Goal: Task Accomplishment & Management: Complete application form

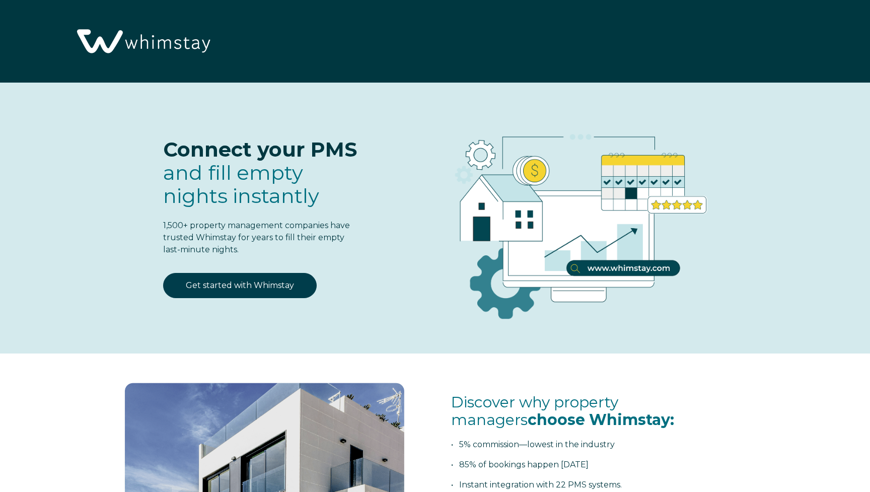
select select "US"
select select "Standard"
click at [243, 285] on link "Get started with Whimstay" at bounding box center [239, 285] width 153 height 25
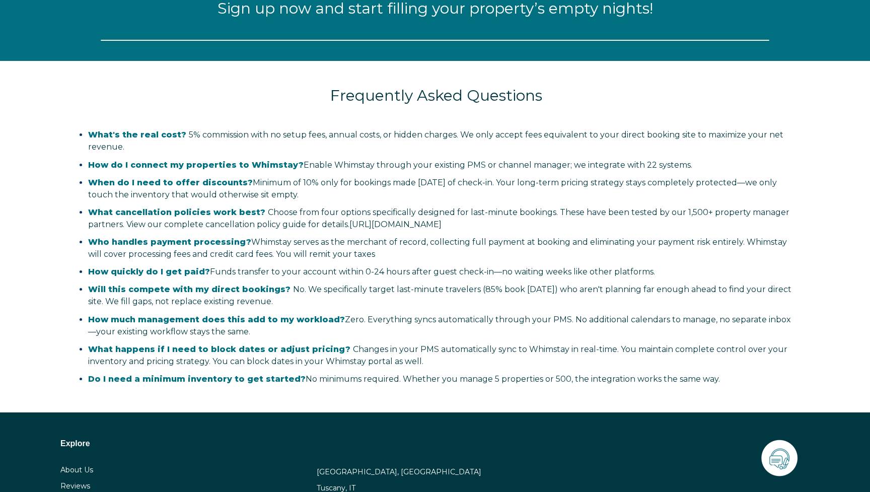
select select "US"
select select "Standard"
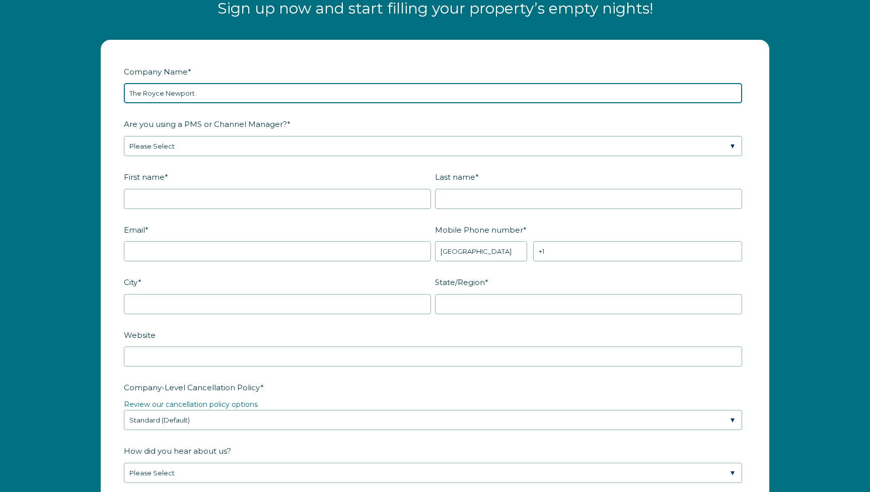
type input "The Royce Newport"
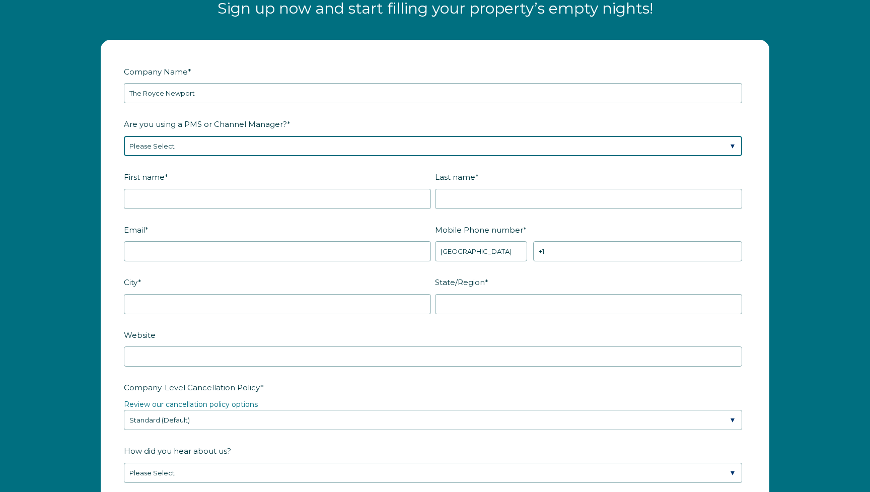
click at [178, 142] on select "Please Select Barefoot BookingPal Boost Brightside CiiRUS Escapia Guesty Hostaw…" at bounding box center [433, 146] width 618 height 20
select select "Guesty"
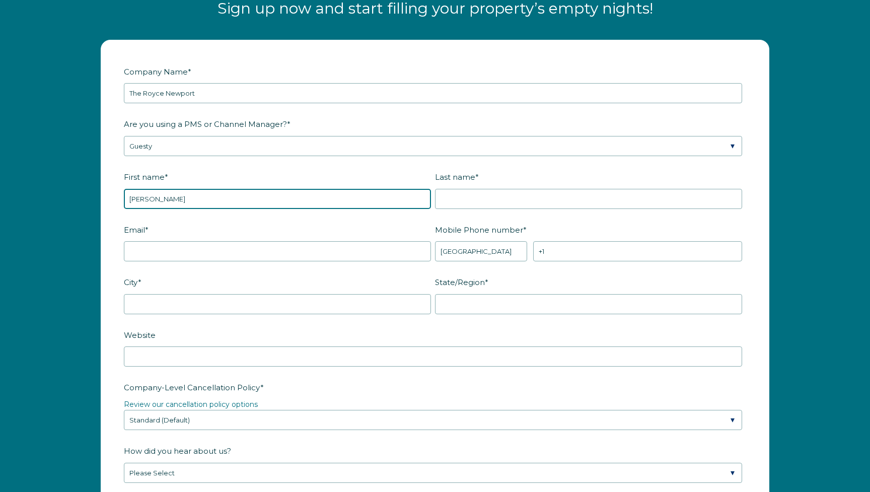
type input "[PERSON_NAME]"
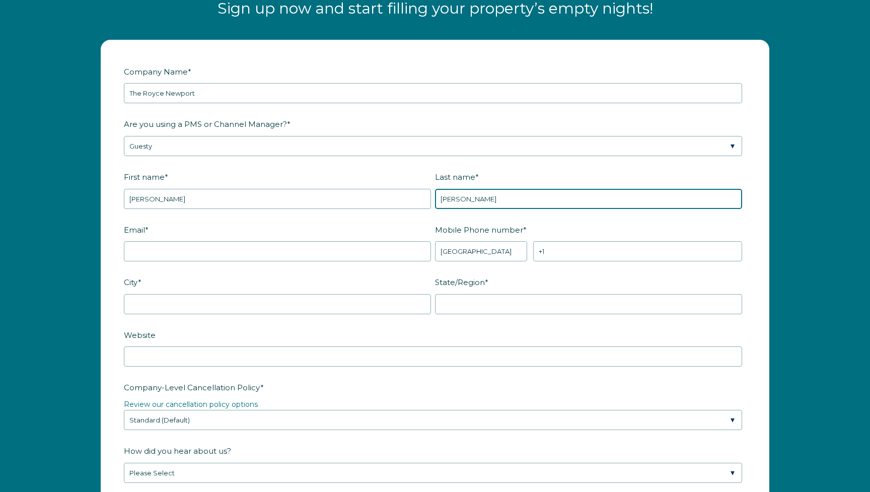
type input "[PERSON_NAME]"
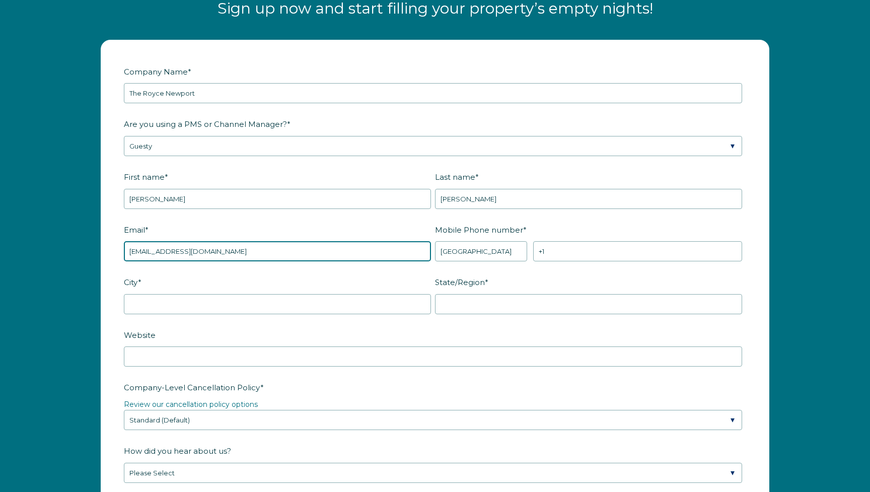
type input "[EMAIL_ADDRESS][DOMAIN_NAME]"
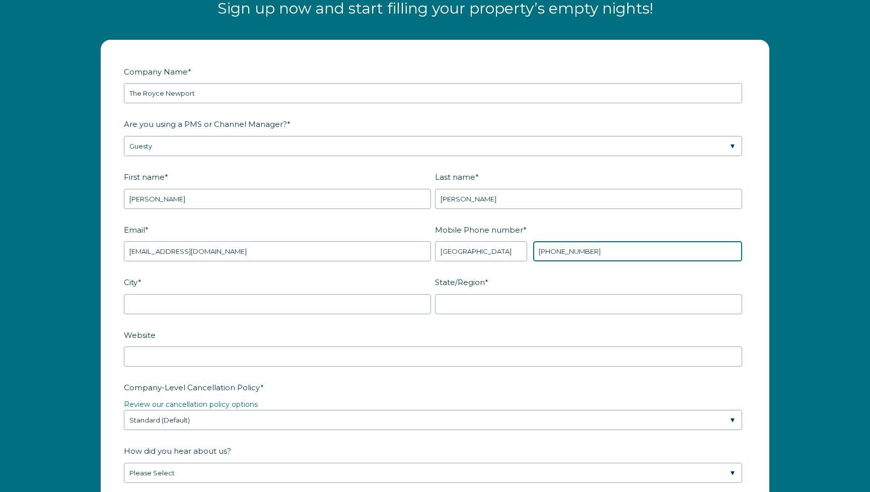
type input "[PHONE_NUMBER]"
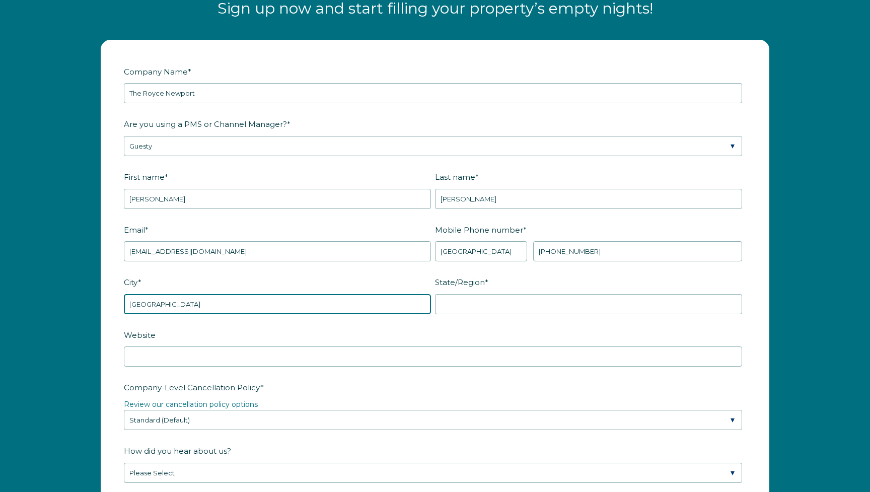
type input "[GEOGRAPHIC_DATA]"
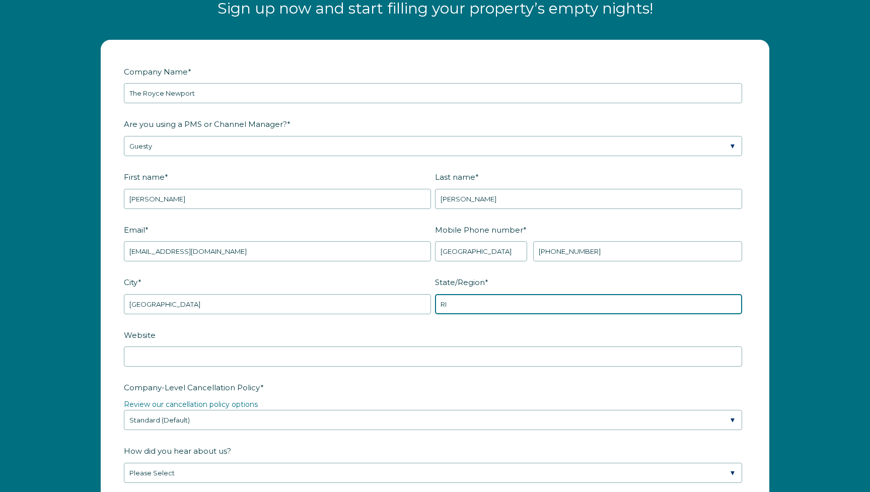
type input "RI"
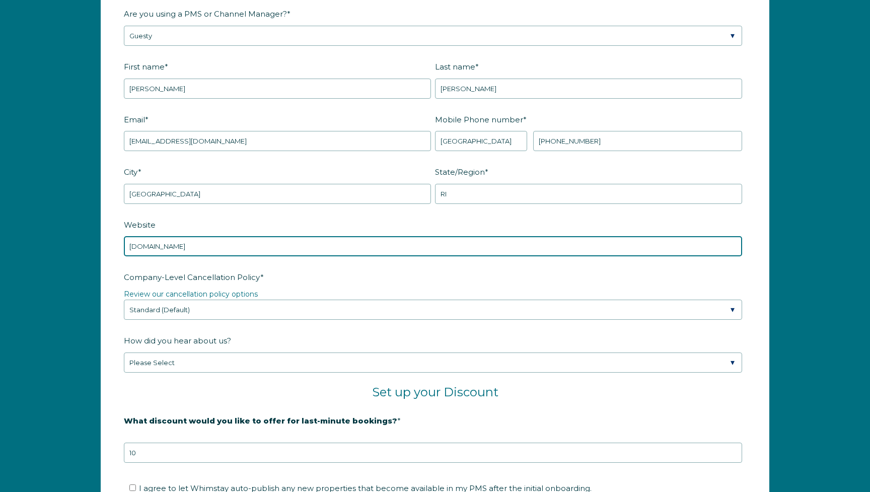
scroll to position [1427, 0]
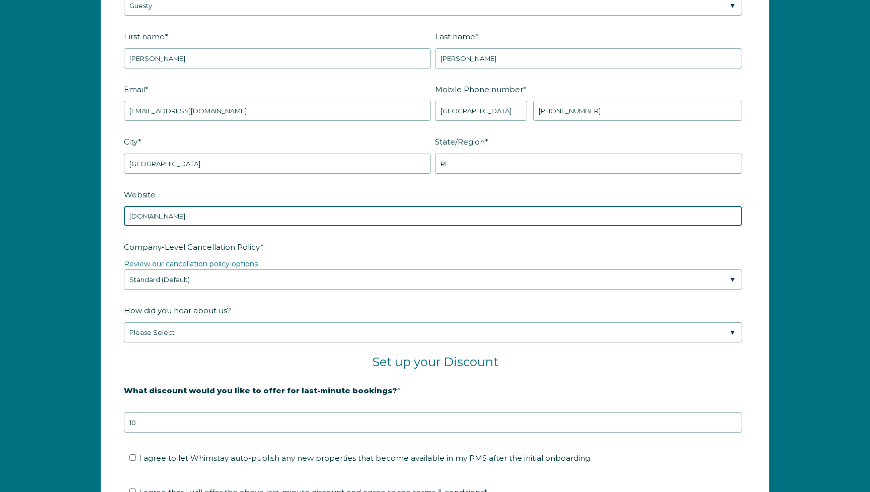
type input "[DOMAIN_NAME]"
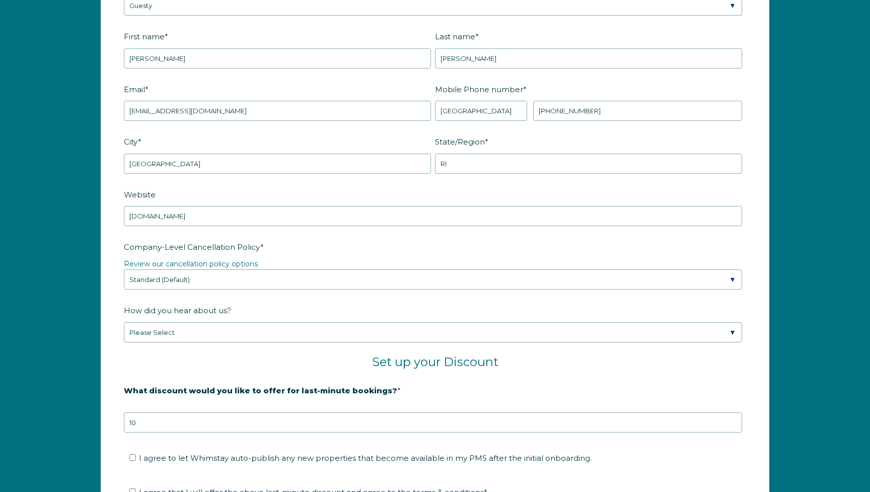
click at [204, 290] on fieldset "Company-Level Cancellation Policy * Review our cancellation policy options Plea…" at bounding box center [435, 269] width 622 height 63
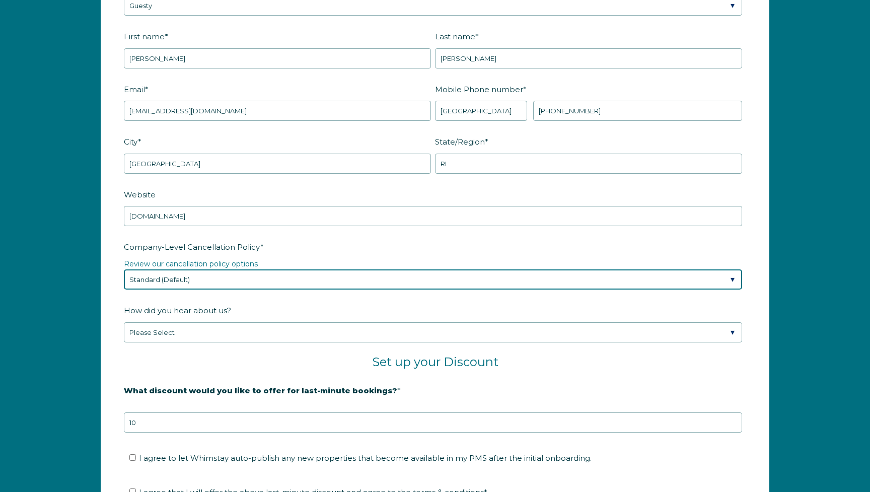
click at [204, 285] on select "Please Select Partial Standard (Default) Moderate Strict" at bounding box center [433, 279] width 618 height 20
select select "Strict"
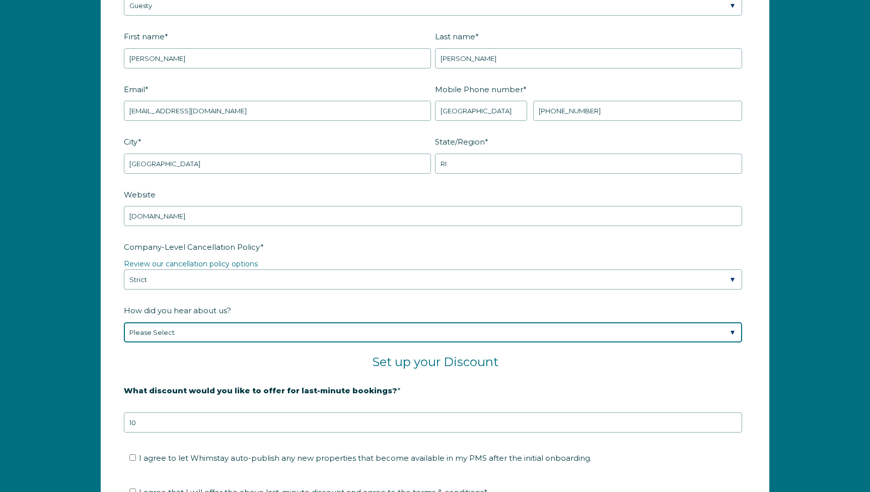
click at [193, 337] on select "Please Select Found Whimstay through a Google search Spoke to a Whimstay salesp…" at bounding box center [433, 332] width 618 height 20
select select "Event or Conference"
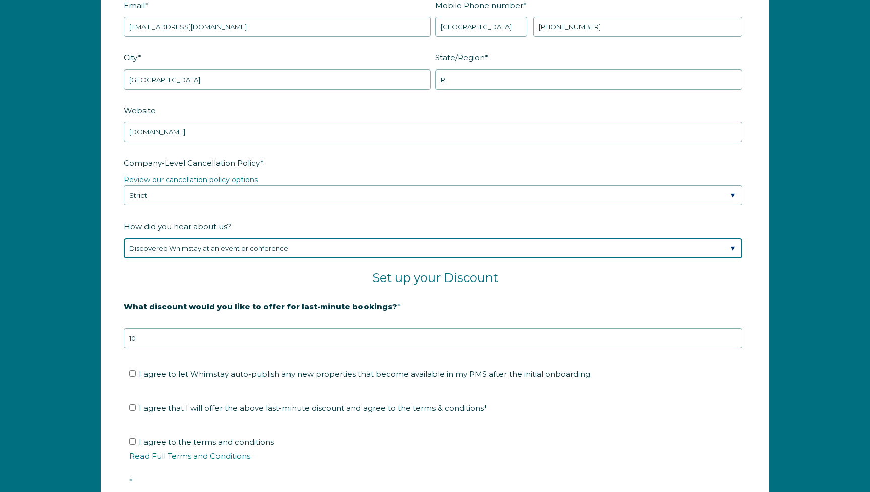
scroll to position [1544, 0]
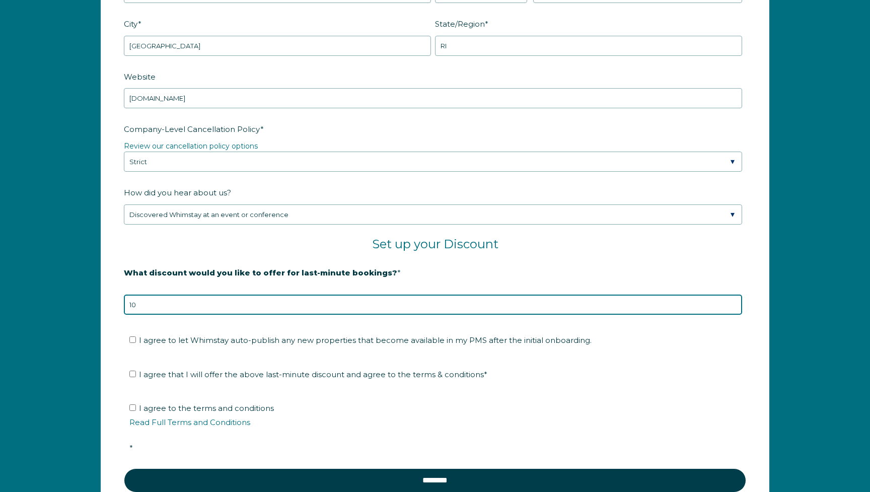
click at [209, 311] on input "10" at bounding box center [433, 304] width 618 height 20
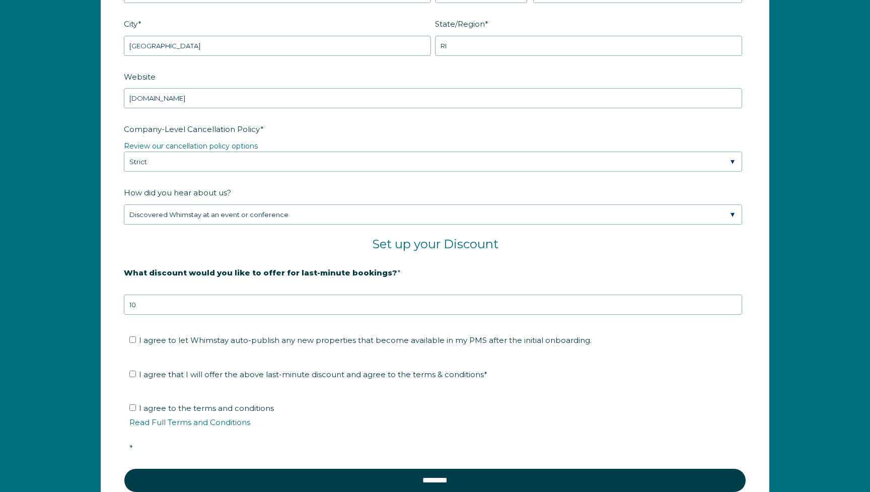
click at [122, 323] on form "Company Name * The Royce Newport Are you using a PMS or Channel Manager? * Plea…" at bounding box center [434, 154] width 667 height 745
click at [134, 341] on input "I agree to let Whimstay auto-publish any new properties that become available i…" at bounding box center [132, 339] width 7 height 7
checkbox input "true"
click at [134, 373] on input "I agree that I will offer the above last-minute discount and agree to the terms…" at bounding box center [132, 373] width 7 height 7
checkbox input "true"
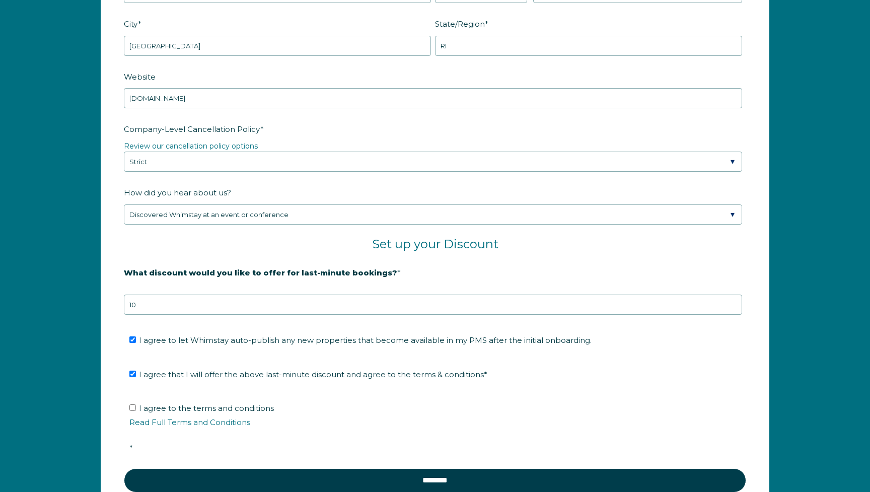
click at [133, 404] on label "I agree to the terms and conditions Read Full Terms and Conditions *" at bounding box center [438, 427] width 618 height 49
click at [133, 404] on input "I agree to the terms and conditions Read Full Terms and Conditions *" at bounding box center [132, 407] width 7 height 7
checkbox input "true"
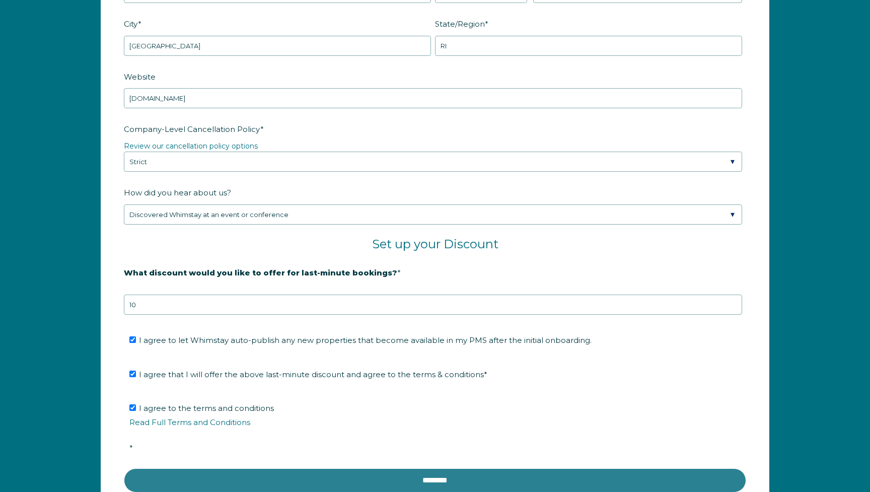
click at [362, 476] on input "********" at bounding box center [435, 480] width 622 height 24
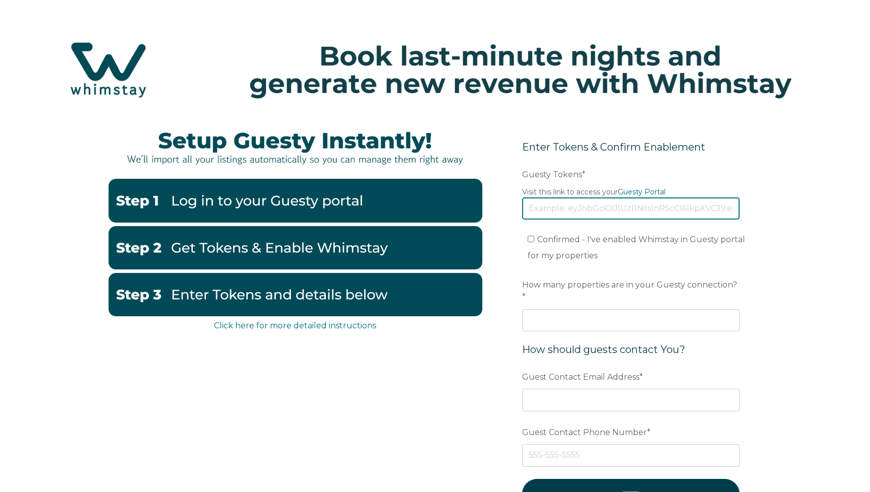
click at [582, 213] on input "Guesty Tokens *" at bounding box center [630, 208] width 217 height 22
paste input "eyJhbGciOiJIUzI1NiIsInR5cCI6IkpXVCJ9.eyJ0b2tlbklkIjoiNjhlZWU1OTQyNTAxNWFlY2M2YW…"
type input "eyJhbGciOiJIUzI1NiIsInR5cCI6IkpXVCJ9.eyJ0b2tlbklkIjoiNjhlZWU1OTQyNTAxNWFlY2M2YW…"
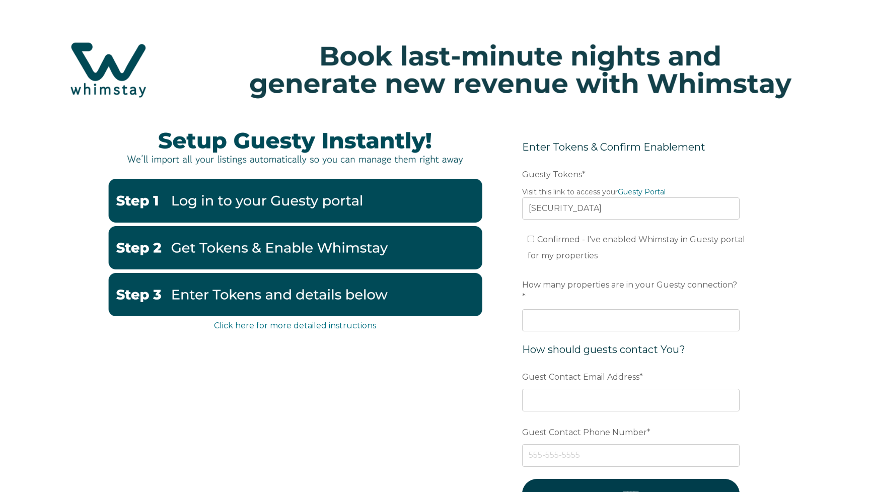
click at [531, 241] on input "Confirmed - I've enabled Whimstay in Guesty portal for my properties" at bounding box center [530, 239] width 7 height 7
checkbox input "true"
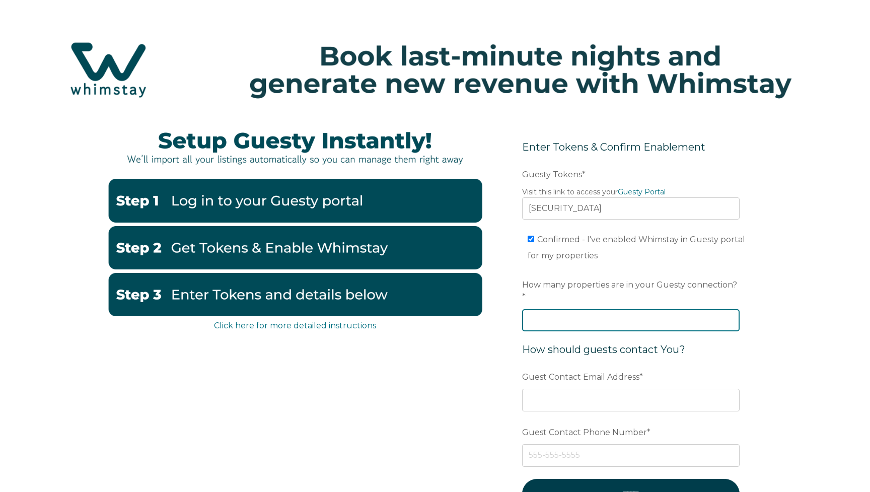
click at [555, 311] on input "How many properties are in your Guesty connection? *" at bounding box center [630, 320] width 217 height 22
type input "8"
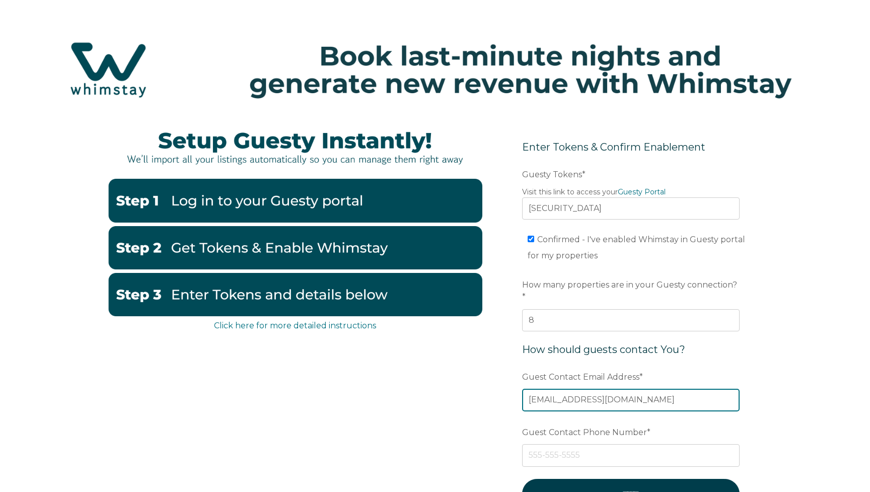
type input "[EMAIL_ADDRESS][DOMAIN_NAME]"
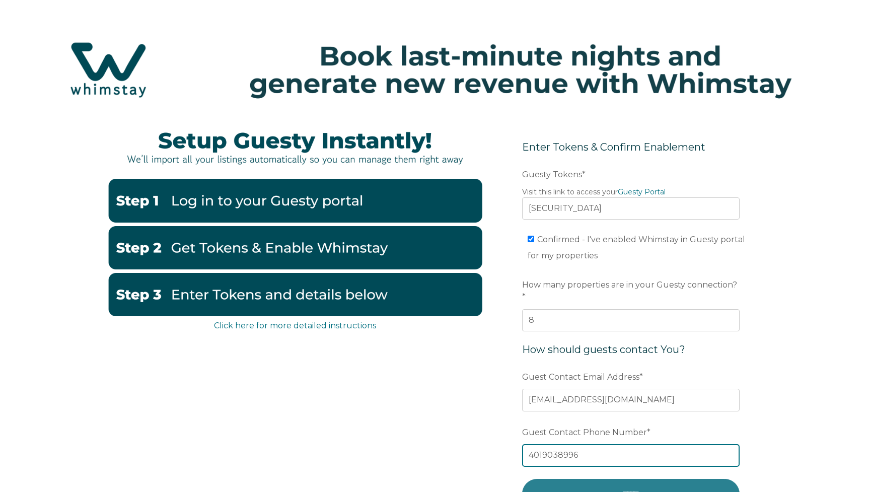
type input "4019038996"
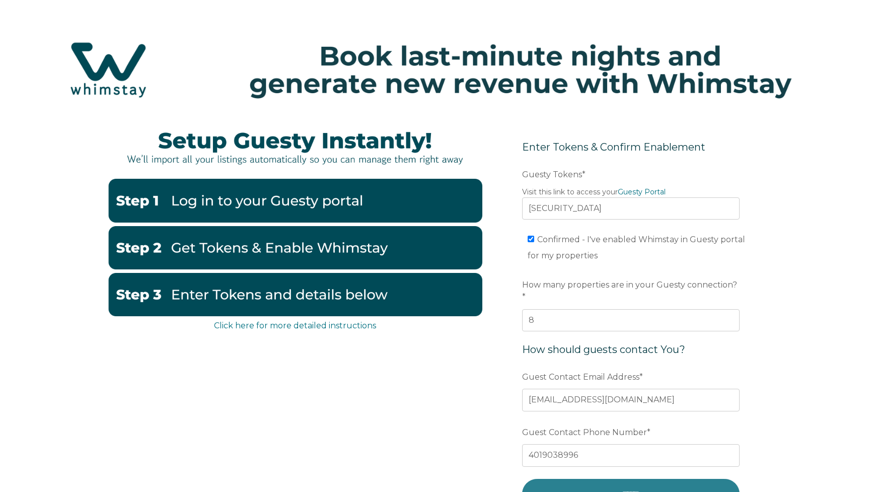
click at [624, 480] on input "******" at bounding box center [630, 494] width 217 height 30
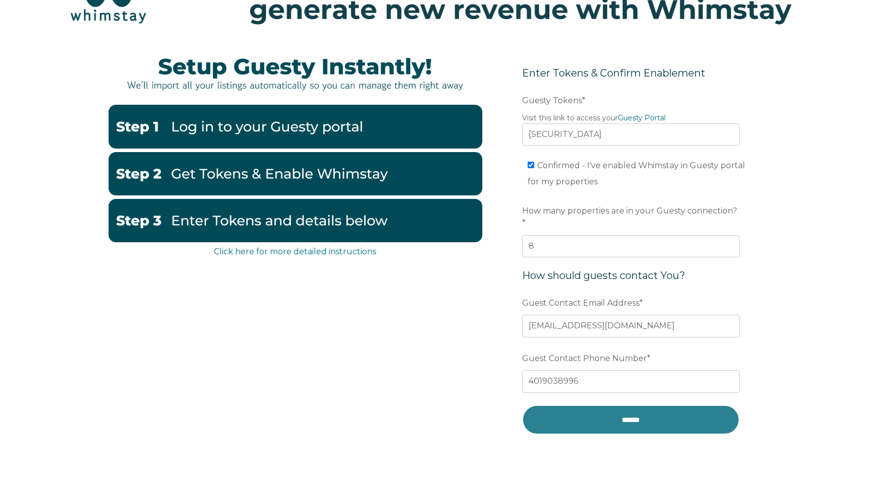
scroll to position [83, 0]
